Goal: Navigation & Orientation: Find specific page/section

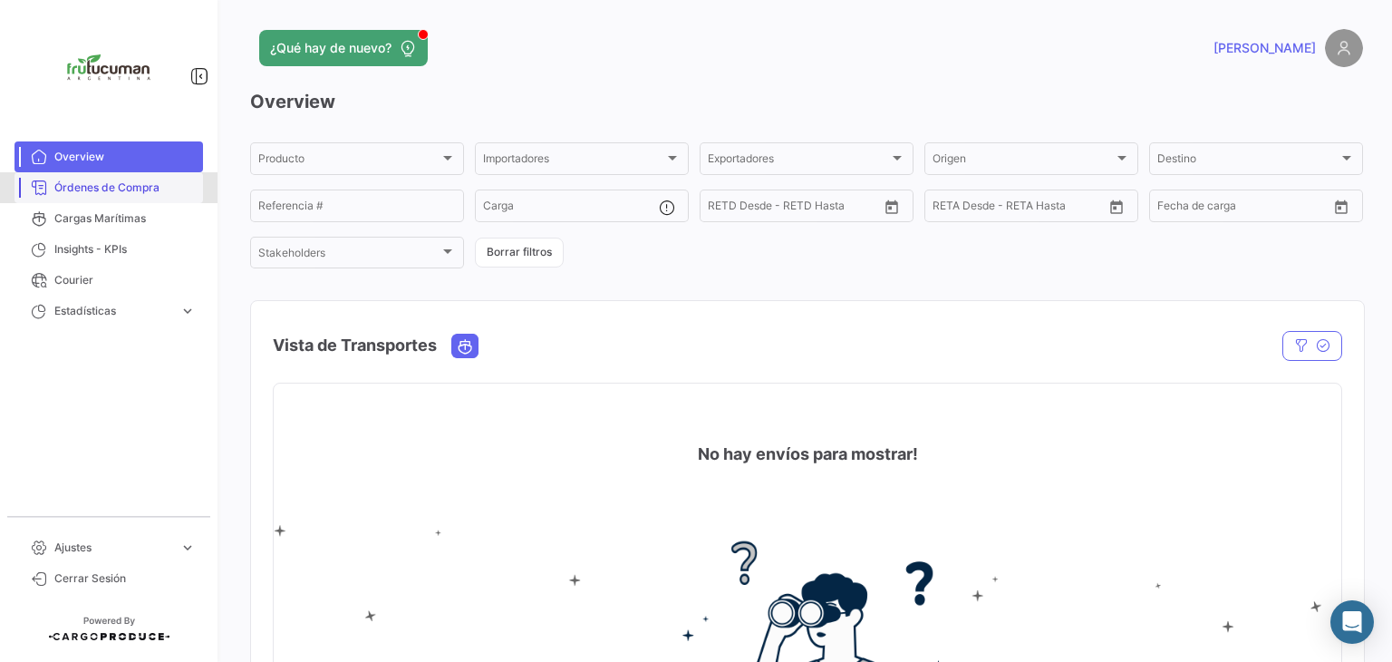
click at [150, 186] on span "Órdenes de Compra" at bounding box center [124, 187] width 141 height 16
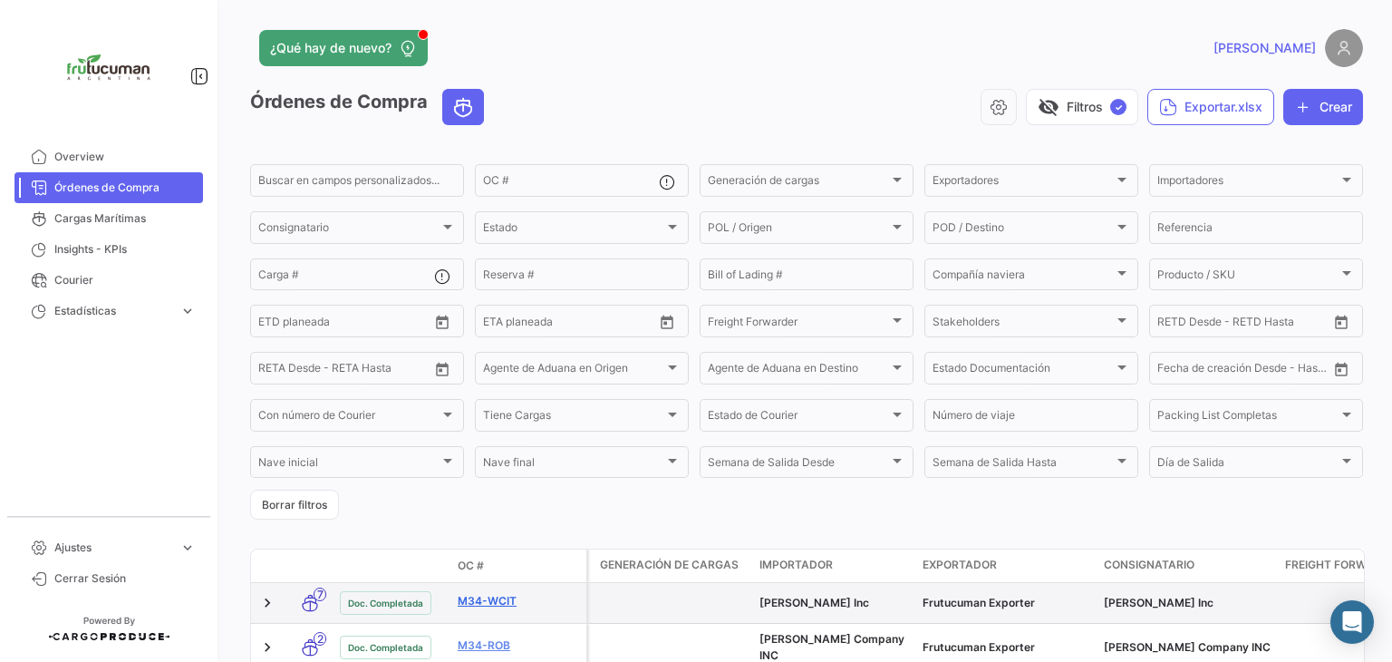
click at [508, 599] on link "M34-WCIT" at bounding box center [518, 601] width 121 height 16
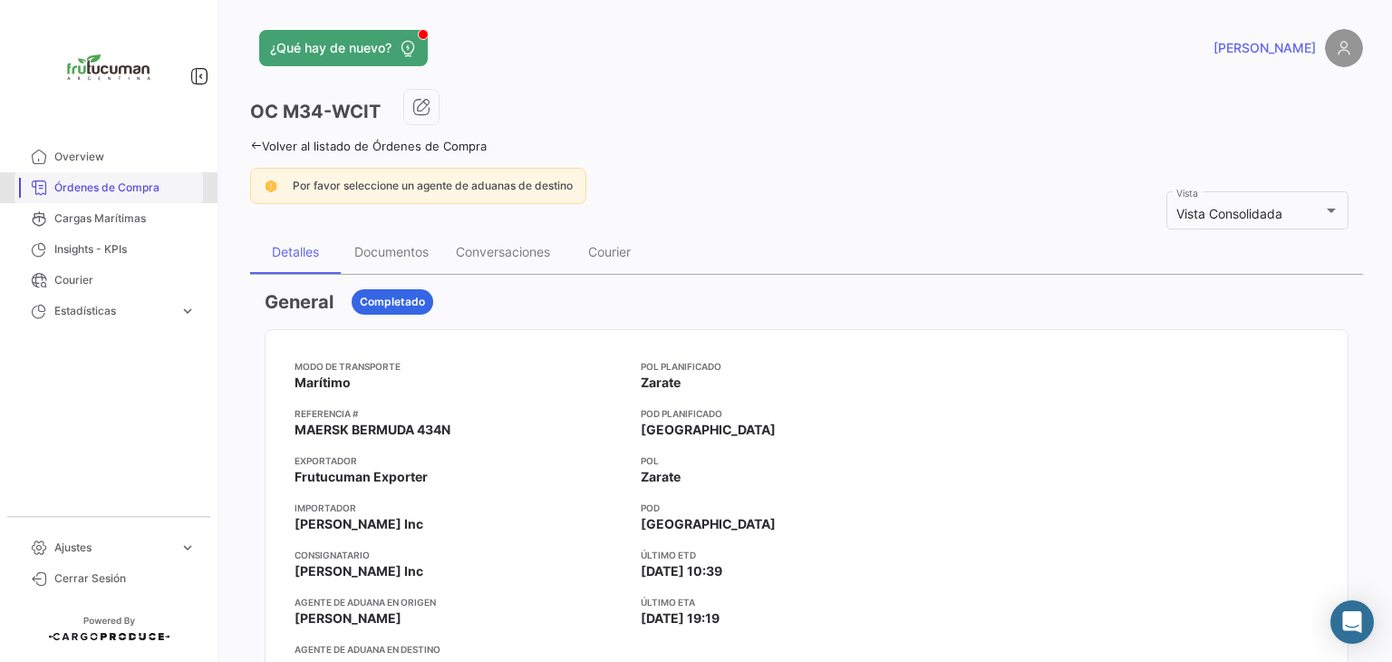
click at [87, 192] on span "Órdenes de Compra" at bounding box center [124, 187] width 141 height 16
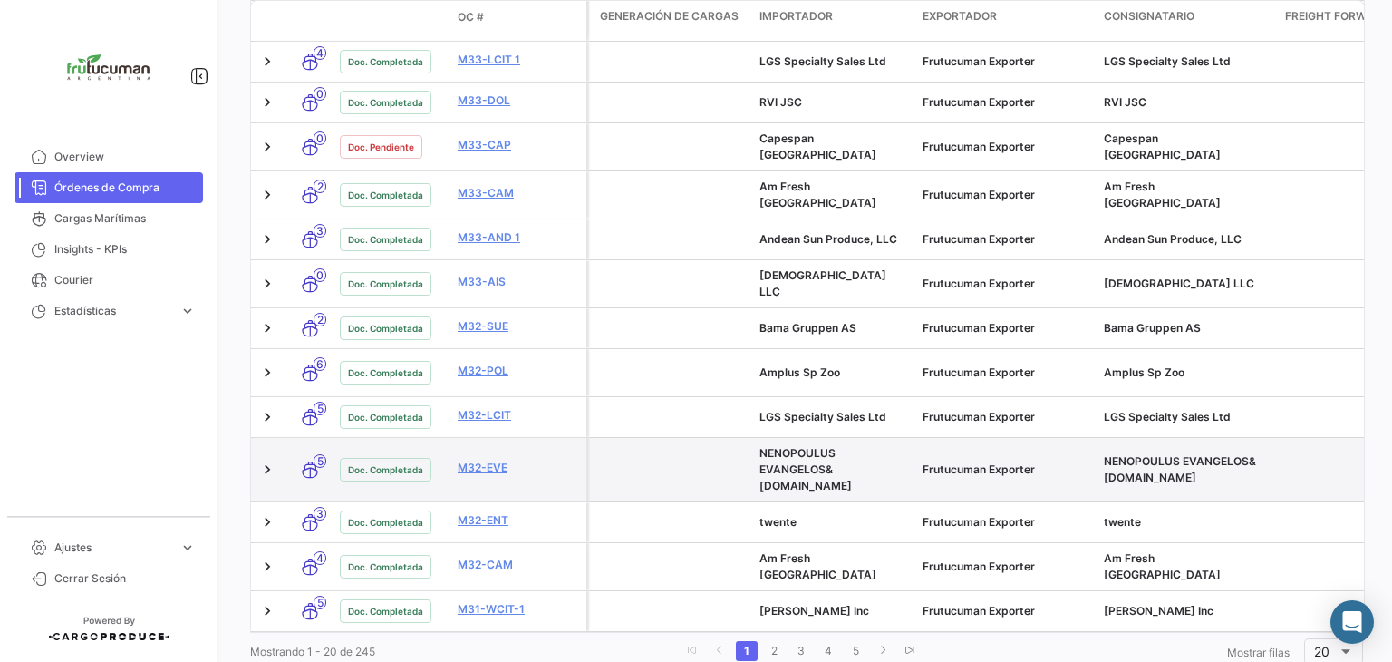
scroll to position [837, 0]
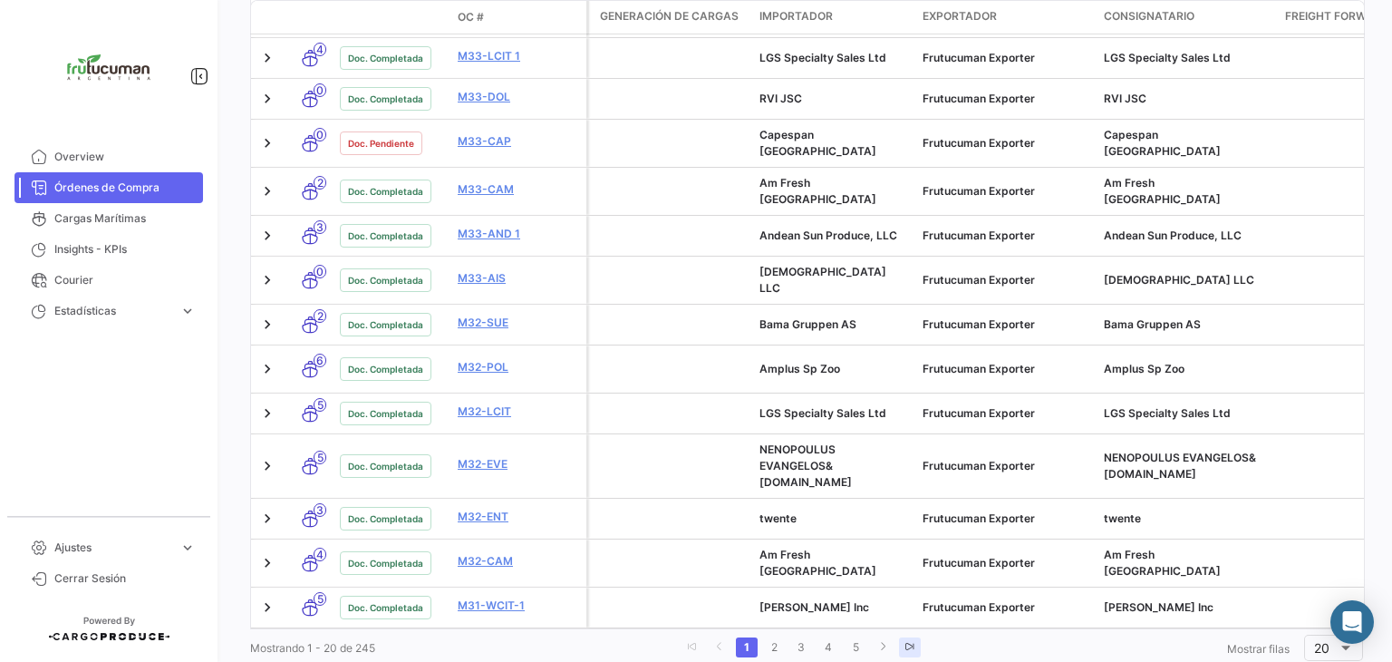
click at [899, 637] on link "go to last page" at bounding box center [910, 647] width 22 height 20
click at [894, 637] on link "go to next page" at bounding box center [883, 647] width 22 height 20
click at [777, 637] on link "10" at bounding box center [783, 647] width 24 height 20
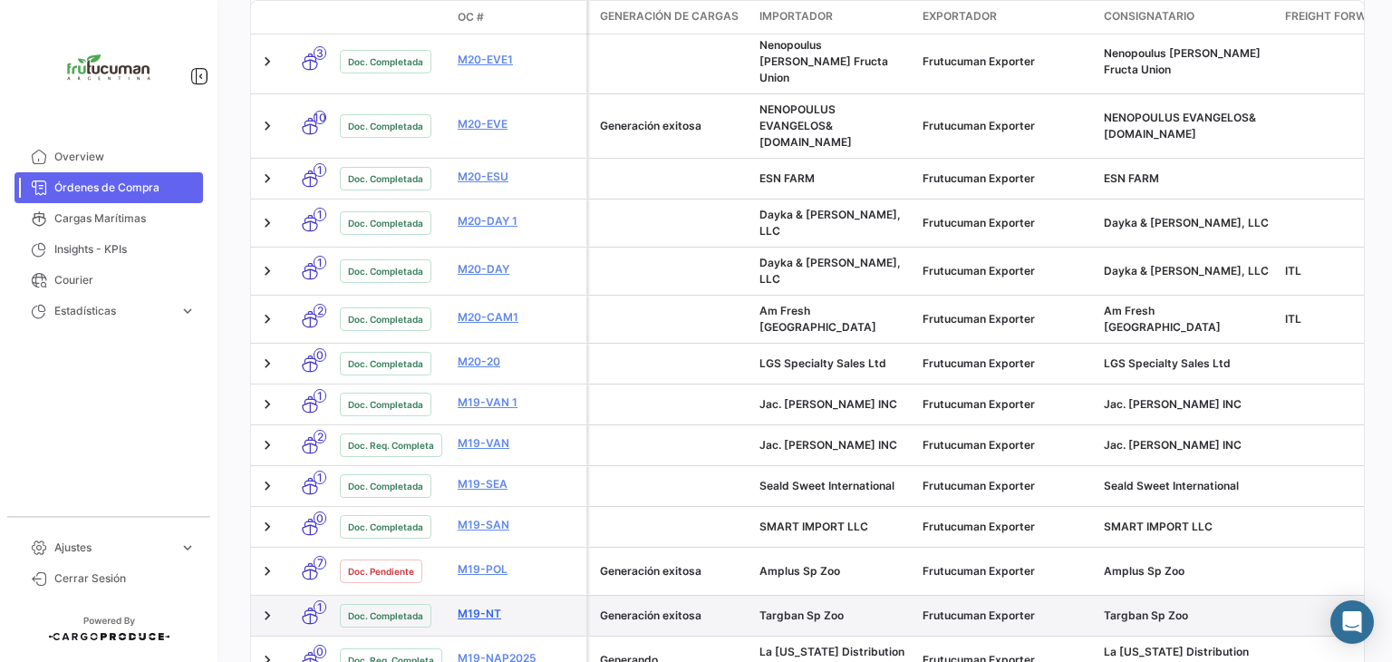
scroll to position [852, 0]
